Goal: Task Accomplishment & Management: Use online tool/utility

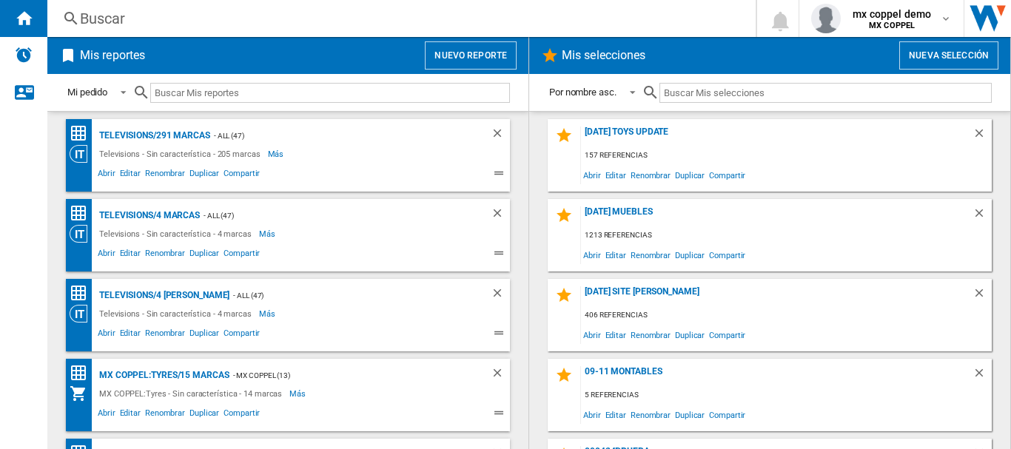
click at [445, 53] on button "Nuevo reporte" at bounding box center [471, 55] width 92 height 28
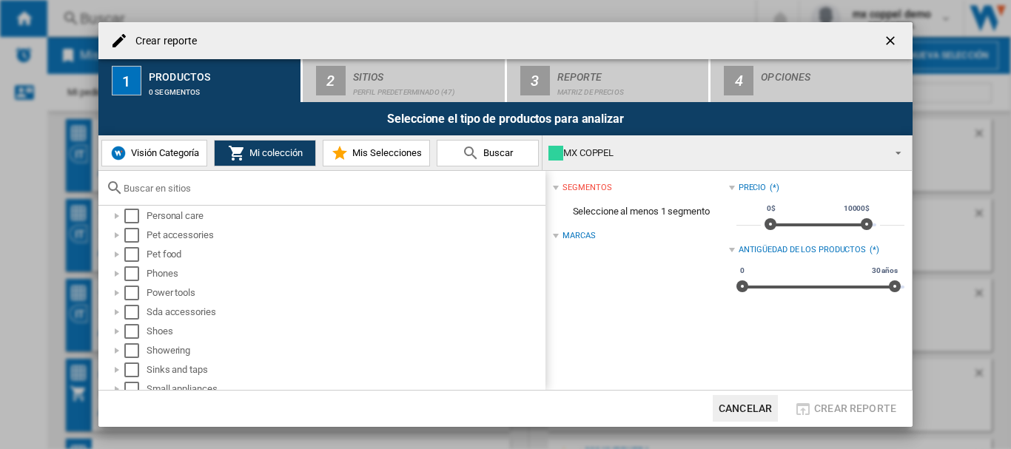
scroll to position [901, 0]
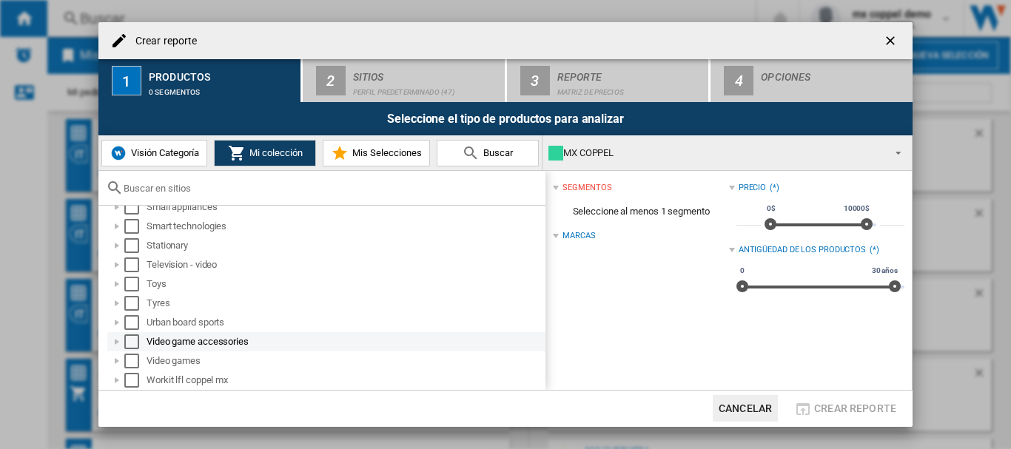
click at [127, 339] on div "Select" at bounding box center [131, 342] width 15 height 15
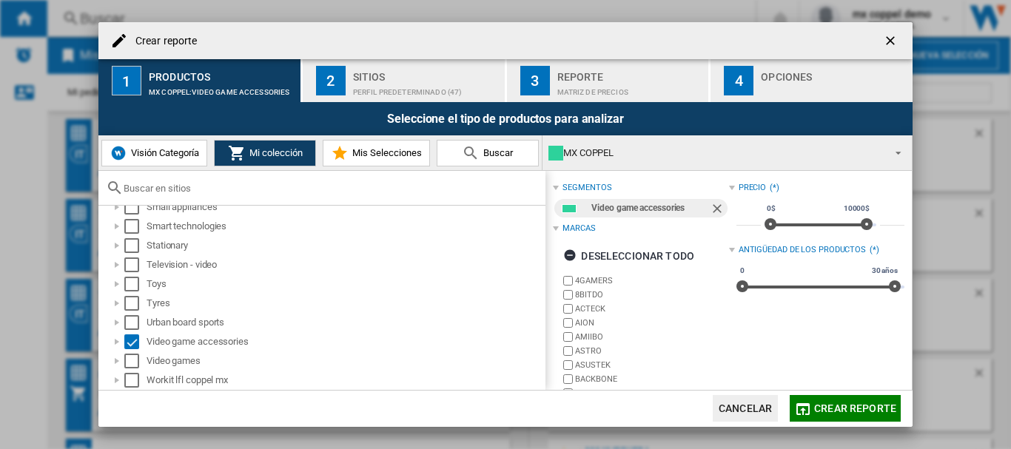
click at [355, 86] on div "Perfil predeterminado (47)" at bounding box center [426, 89] width 146 height 16
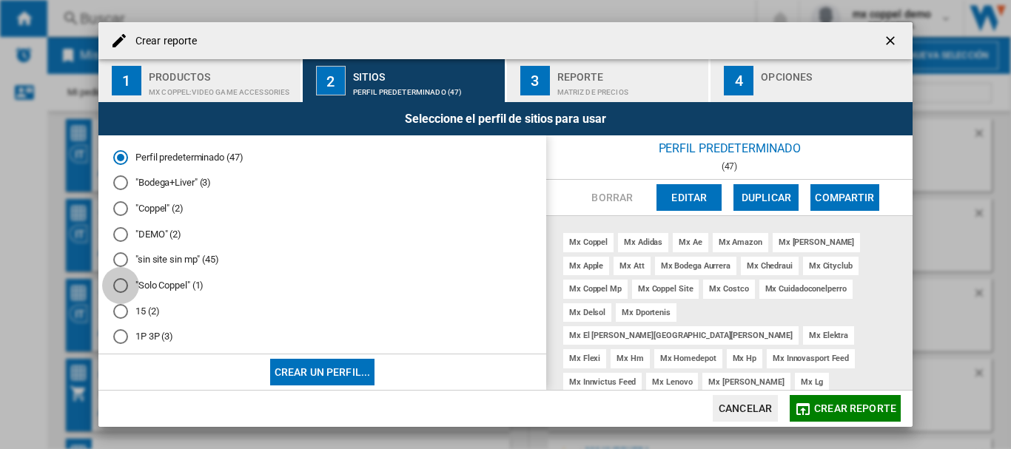
click at [127, 280] on div at bounding box center [120, 285] width 15 height 15
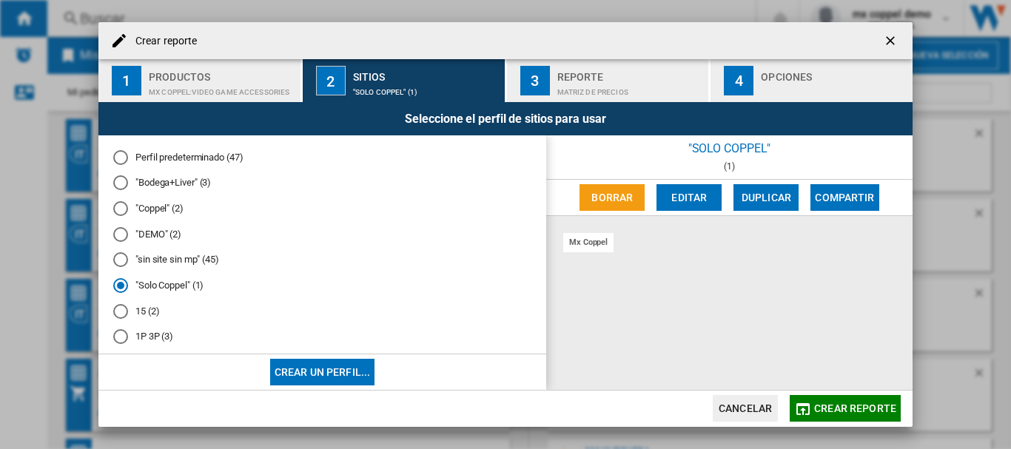
click at [840, 406] on span "Crear reporte" at bounding box center [855, 409] width 82 height 12
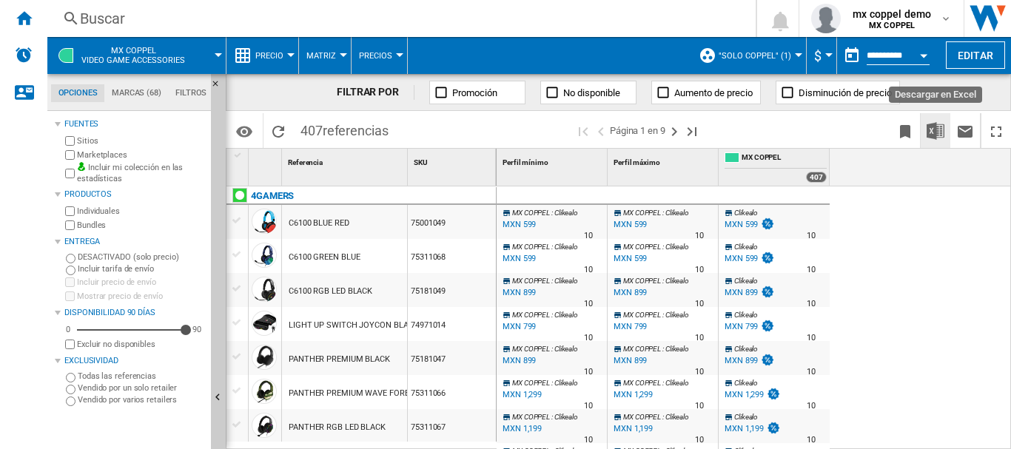
click at [939, 132] on img "Descargar en Excel" at bounding box center [936, 131] width 18 height 18
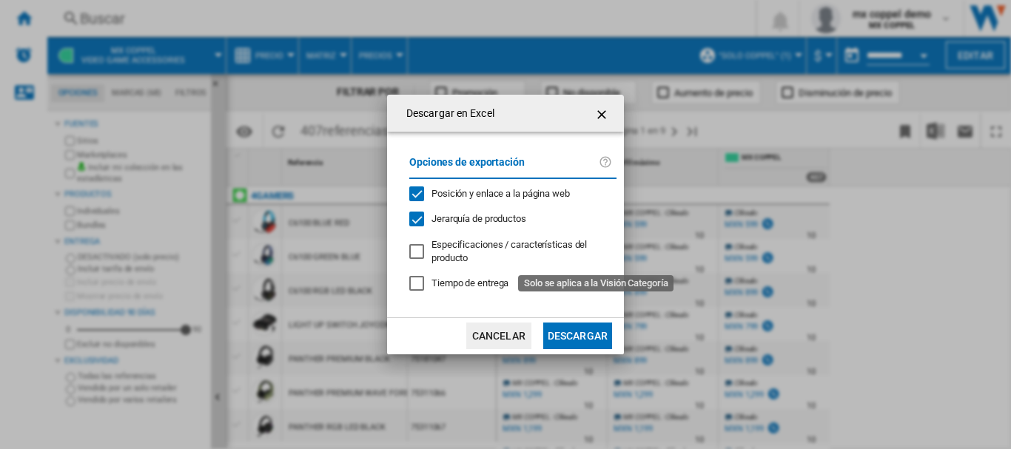
click at [469, 246] on span "Especificaciones / características del producto" at bounding box center [508, 251] width 155 height 24
click at [586, 335] on button "Descargar" at bounding box center [577, 336] width 69 height 27
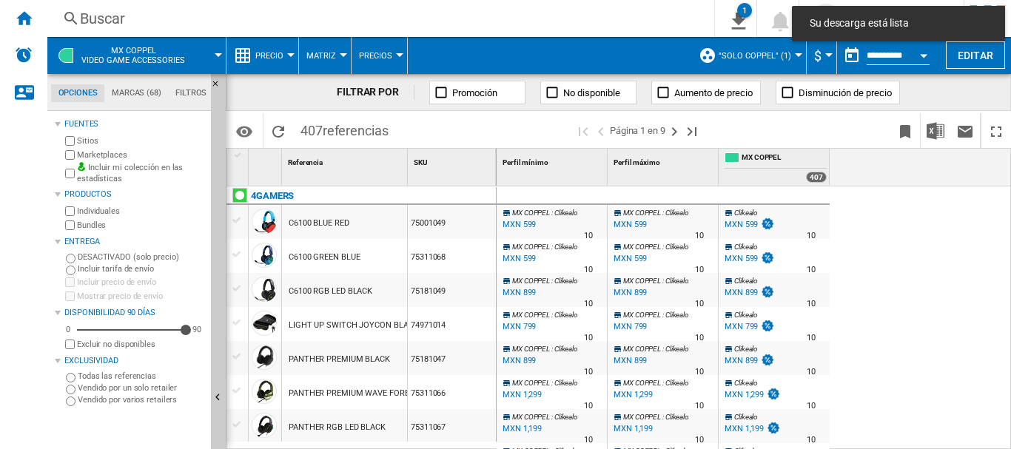
click at [194, 45] on button "MX COPPEL Video game accessories" at bounding box center [140, 55] width 118 height 37
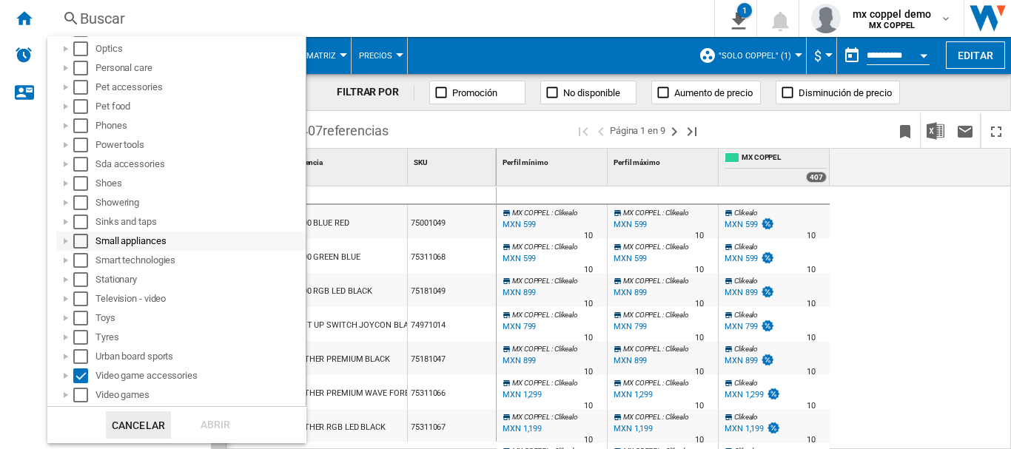
scroll to position [784, 0]
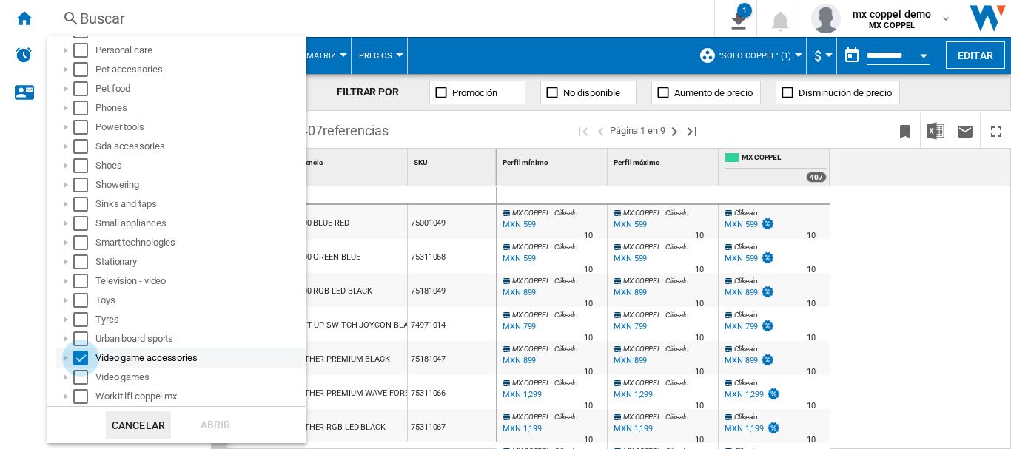
click at [74, 357] on div "Select" at bounding box center [80, 358] width 15 height 15
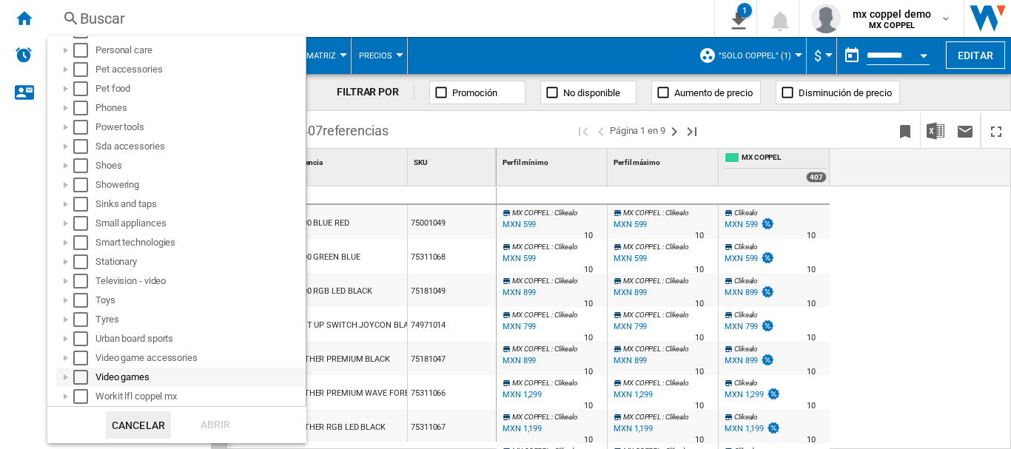
click at [81, 375] on div "Select" at bounding box center [80, 377] width 15 height 15
click at [218, 432] on div "Abrir" at bounding box center [215, 424] width 65 height 27
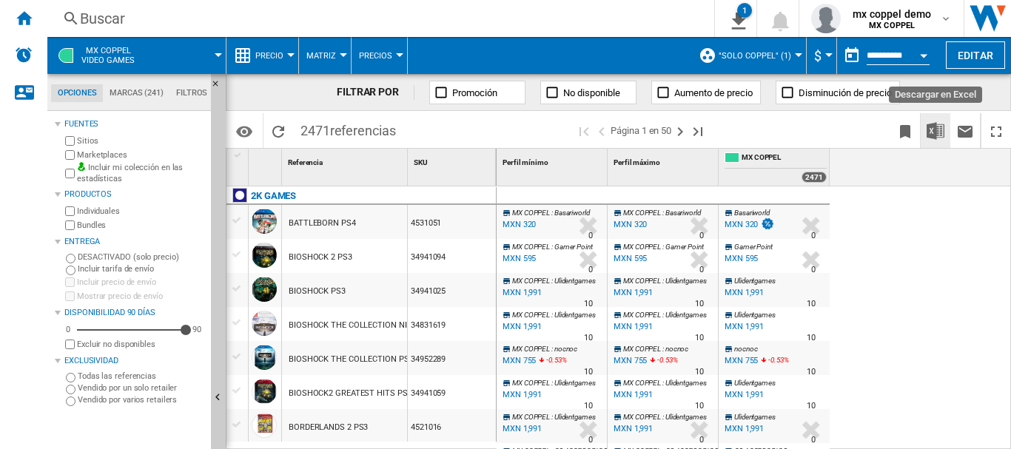
click at [930, 127] on img "Descargar en Excel" at bounding box center [936, 131] width 18 height 18
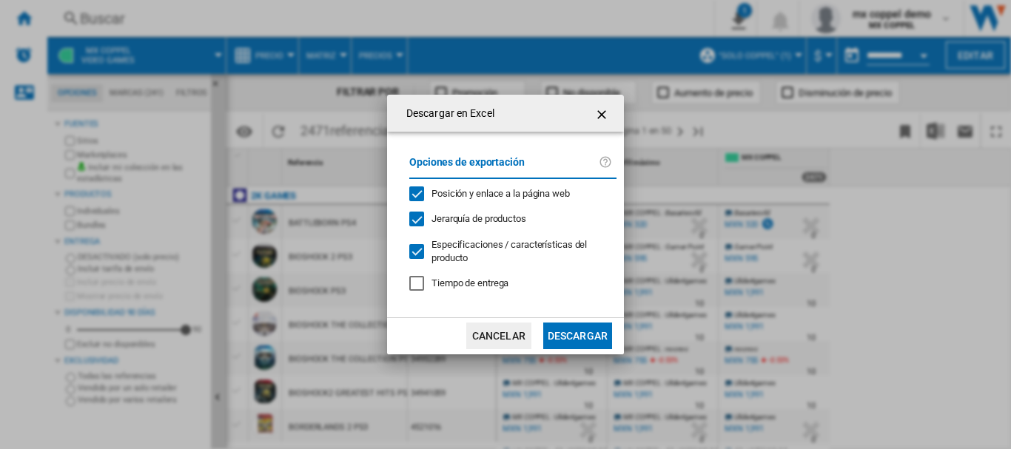
click at [567, 337] on button "Descargar" at bounding box center [577, 336] width 69 height 27
